Goal: Transaction & Acquisition: Purchase product/service

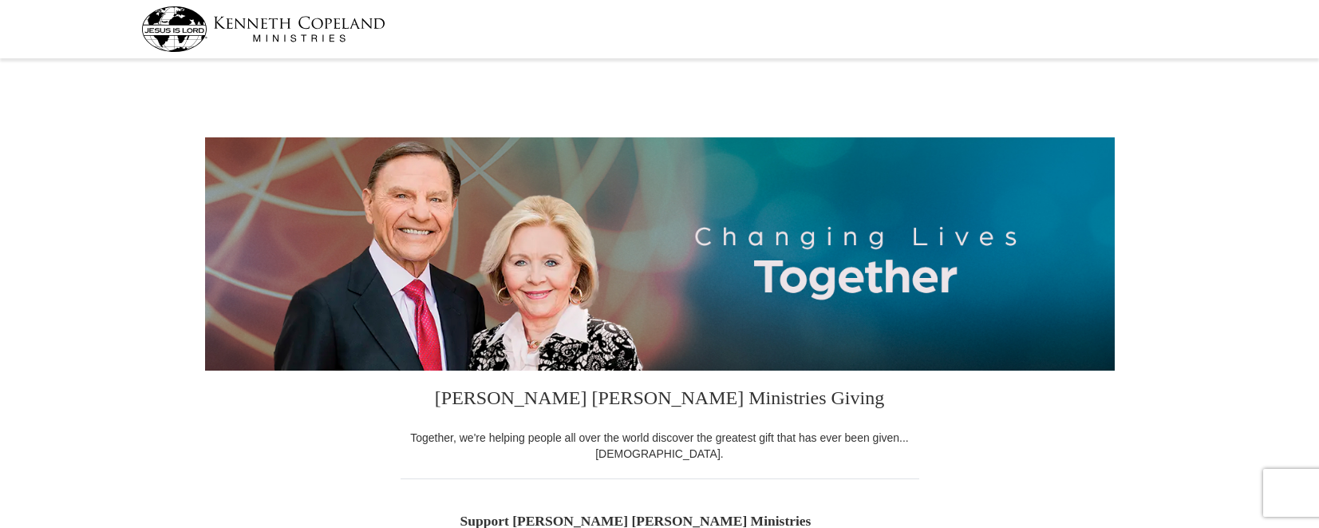
select select "[GEOGRAPHIC_DATA]"
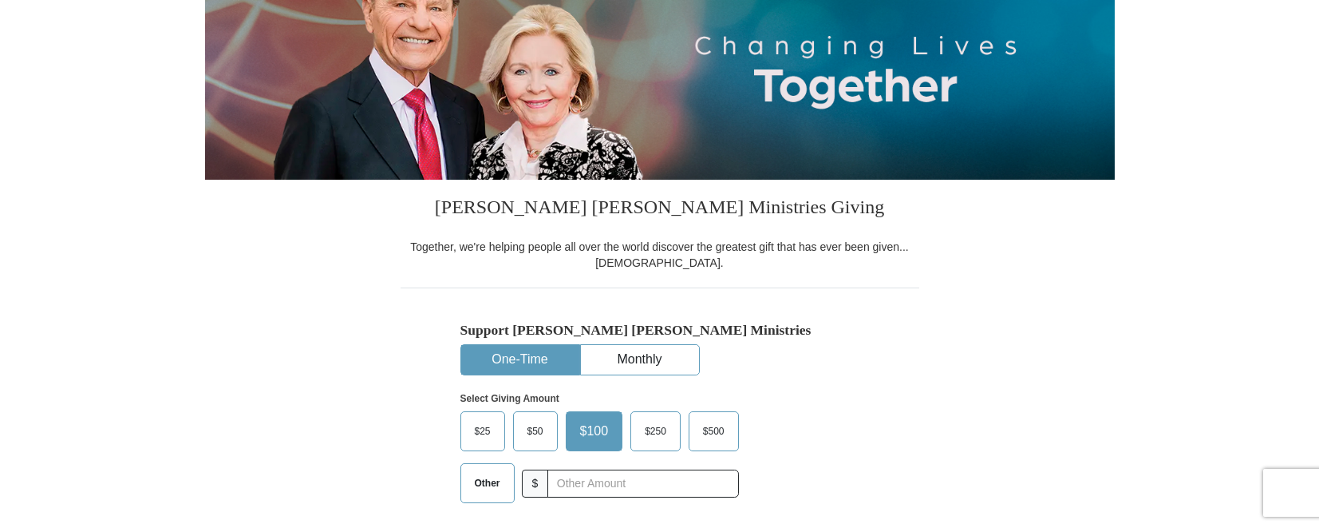
scroll to position [260, 0]
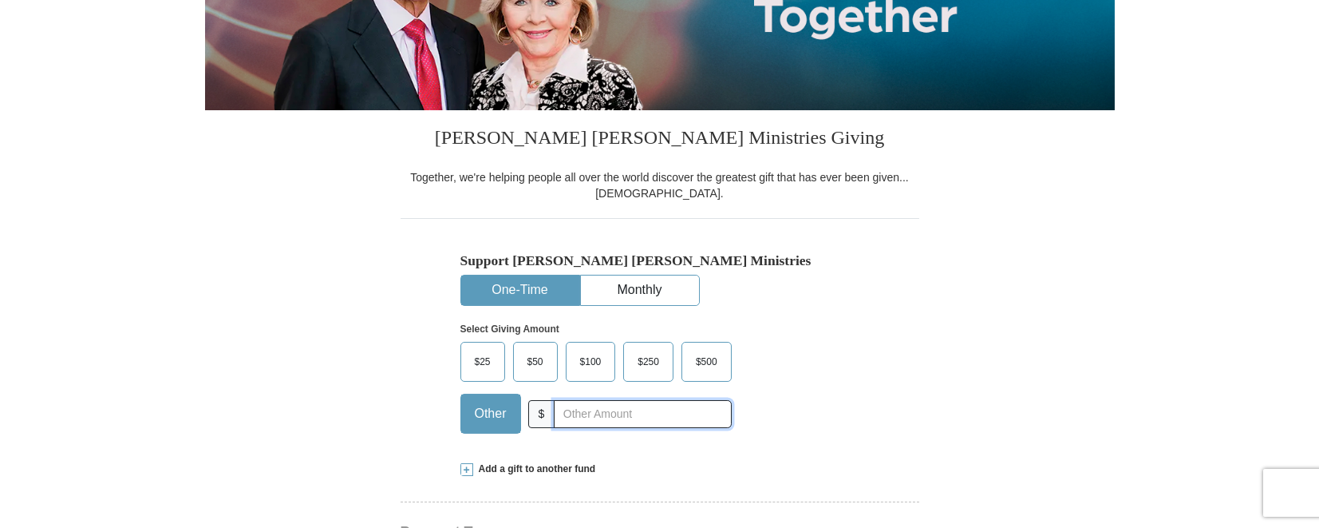
click at [564, 415] on input "text" at bounding box center [642, 414] width 177 height 28
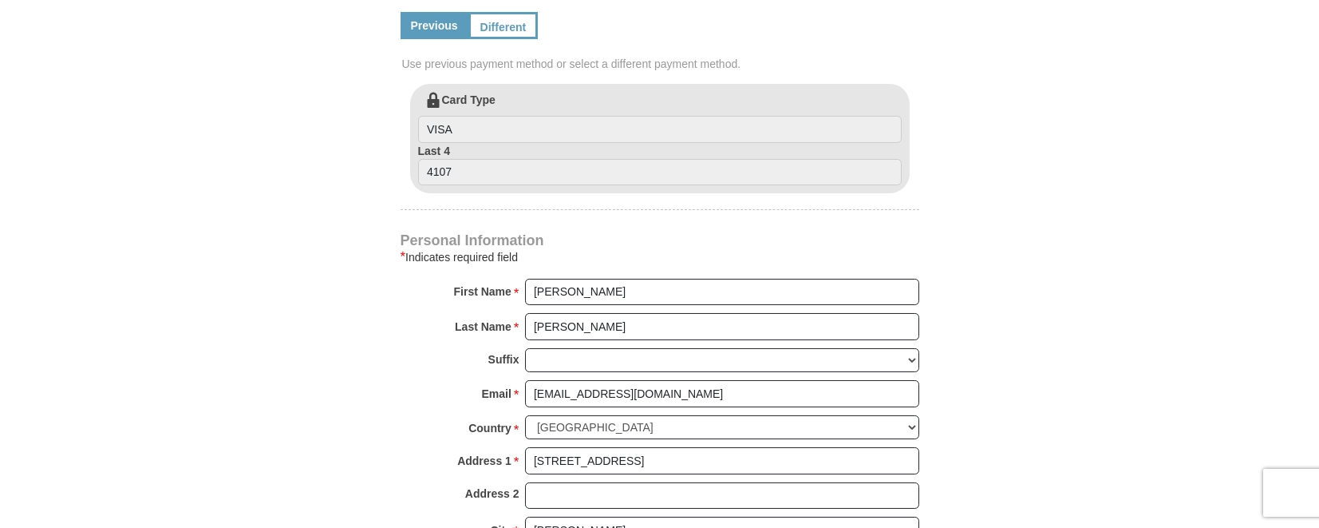
scroll to position [867, 0]
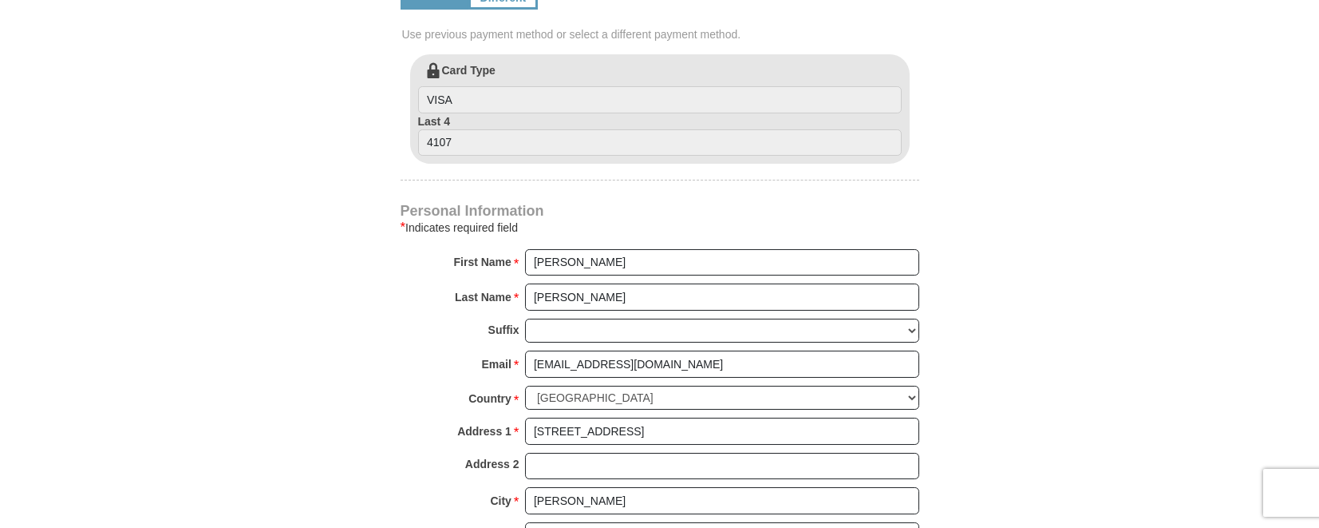
type input "20.00"
click at [579, 260] on input "[PERSON_NAME]" at bounding box center [722, 262] width 394 height 27
type input "[PERSON_NAME] and [PERSON_NAME]"
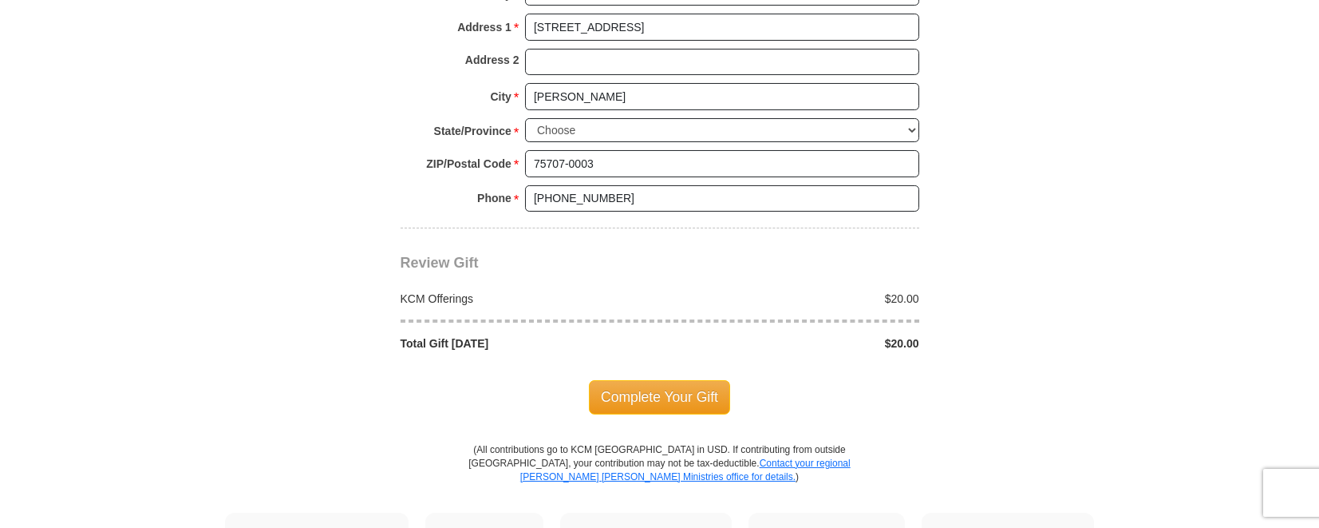
scroll to position [1301, 0]
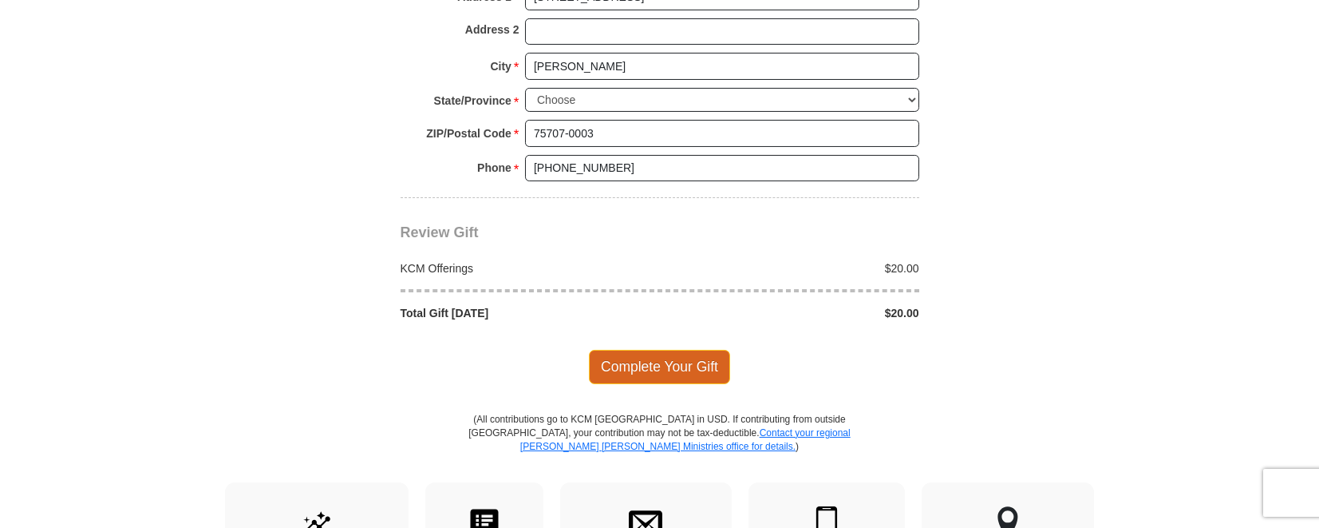
click at [679, 358] on span "Complete Your Gift" at bounding box center [659, 367] width 141 height 34
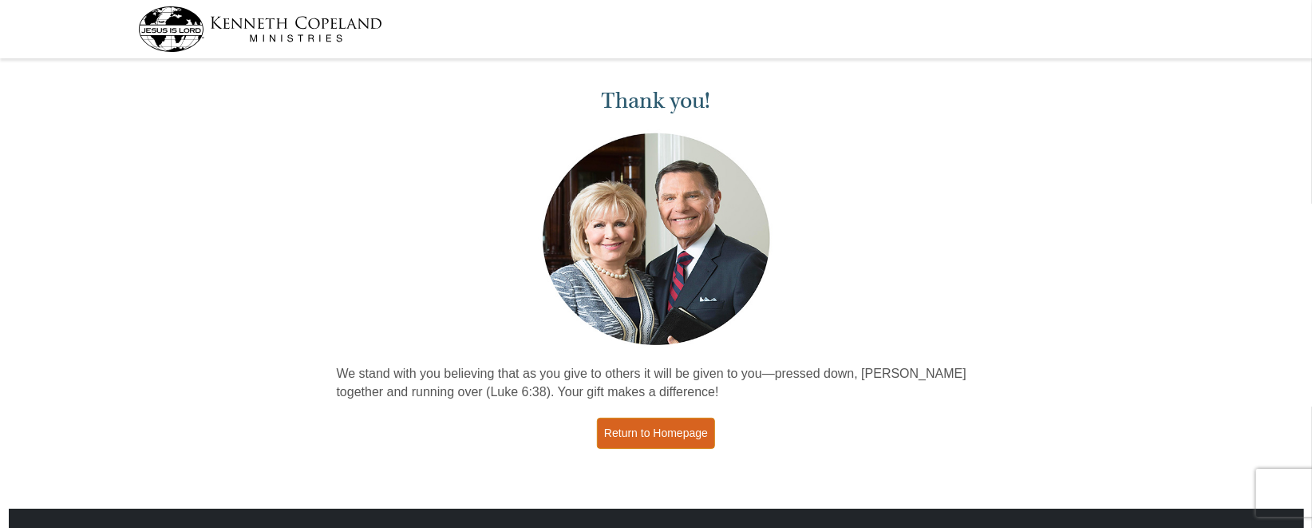
click at [674, 431] on link "Return to Homepage" at bounding box center [656, 432] width 118 height 31
